Goal: Task Accomplishment & Management: Manage account settings

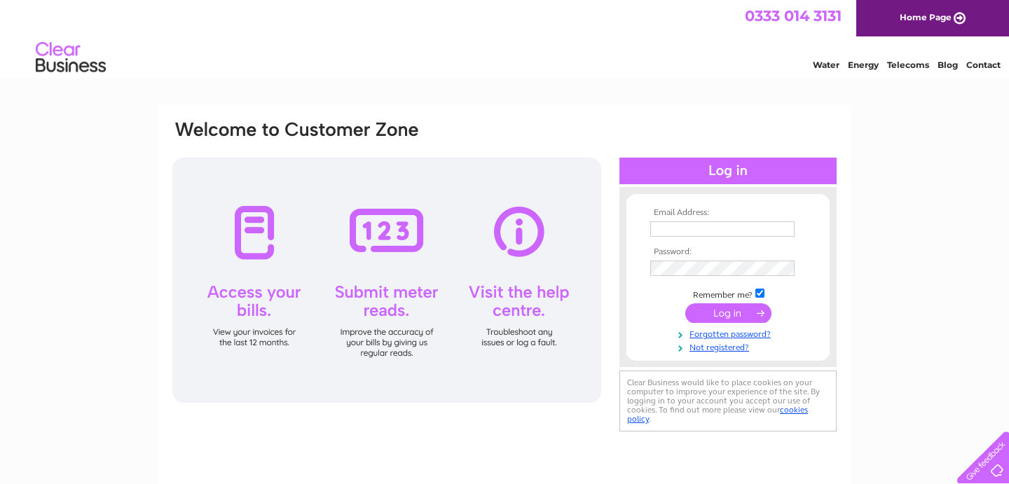
type input "Kevin@kevincuthbert.com"
click at [722, 312] on input "submit" at bounding box center [728, 313] width 86 height 20
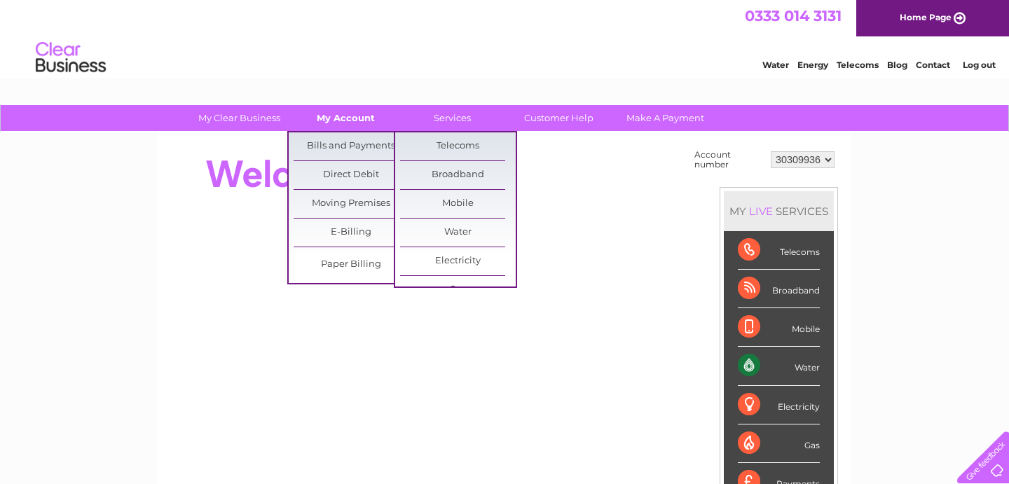
click at [371, 126] on link "My Account" at bounding box center [346, 118] width 116 height 26
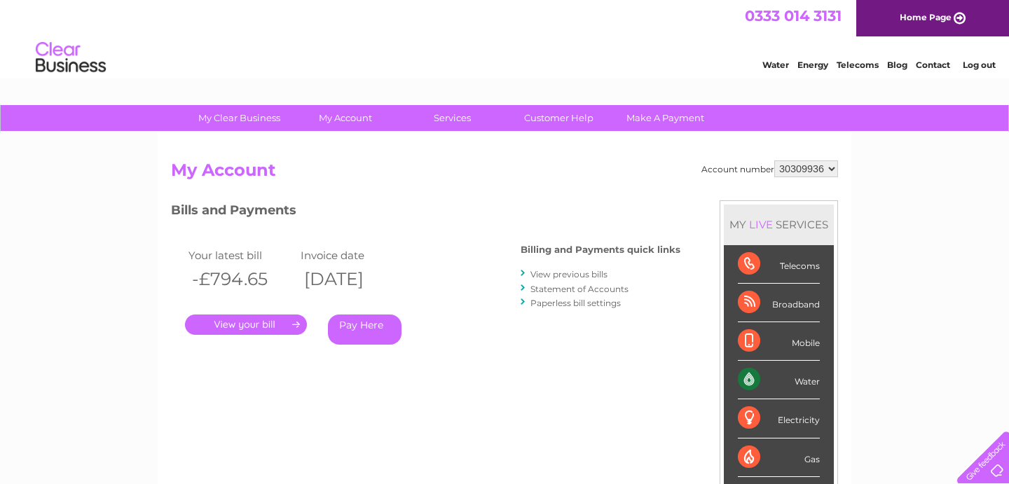
click at [254, 326] on link "." at bounding box center [246, 325] width 122 height 20
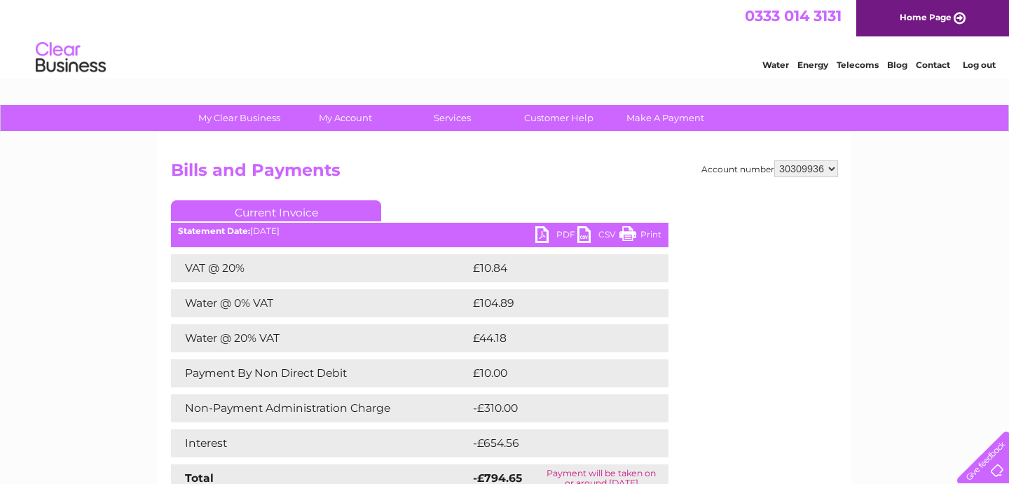
click at [694, 387] on div "Account number 30309936 Bills and Payments Current Invoice PDF CSV Print Total" at bounding box center [504, 339] width 667 height 358
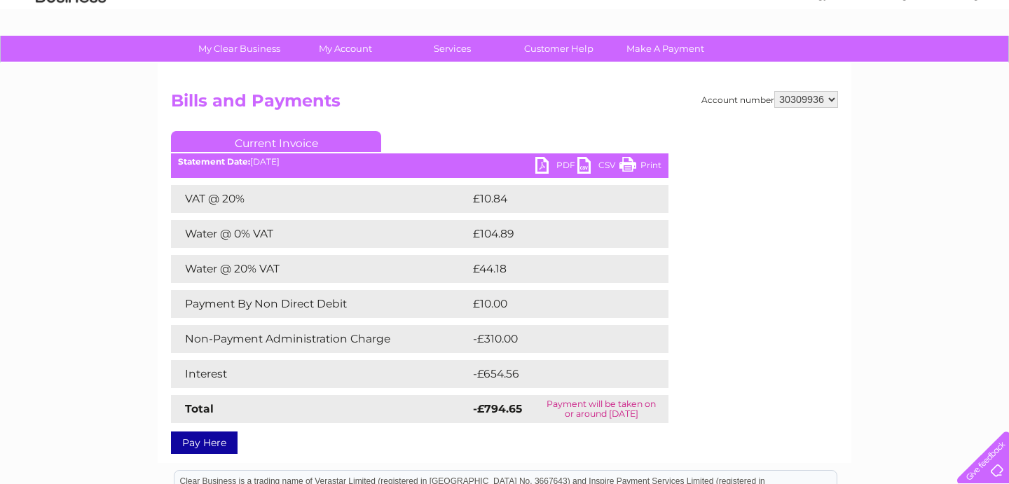
scroll to position [84, 0]
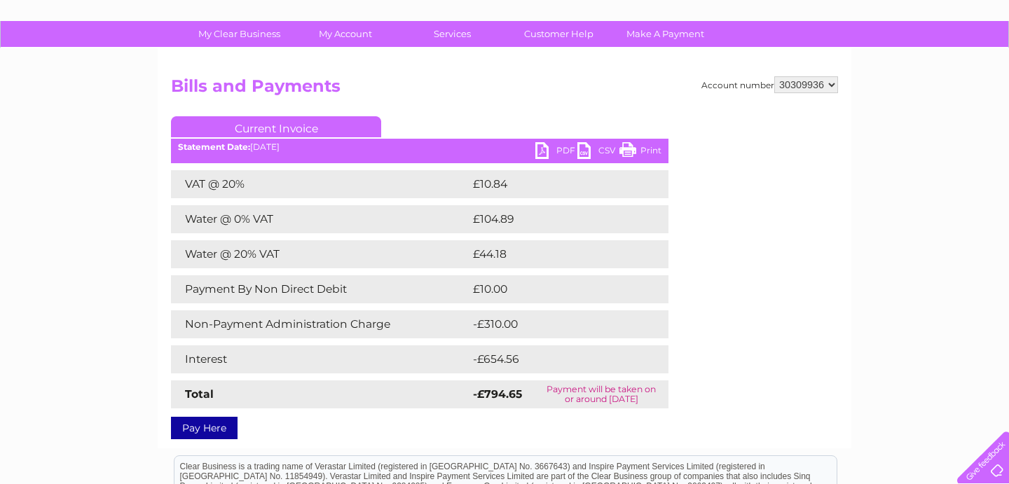
click at [217, 437] on link "Pay Here" at bounding box center [204, 428] width 67 height 22
click at [566, 146] on link "PDF" at bounding box center [556, 152] width 42 height 20
